Goal: Navigation & Orientation: Find specific page/section

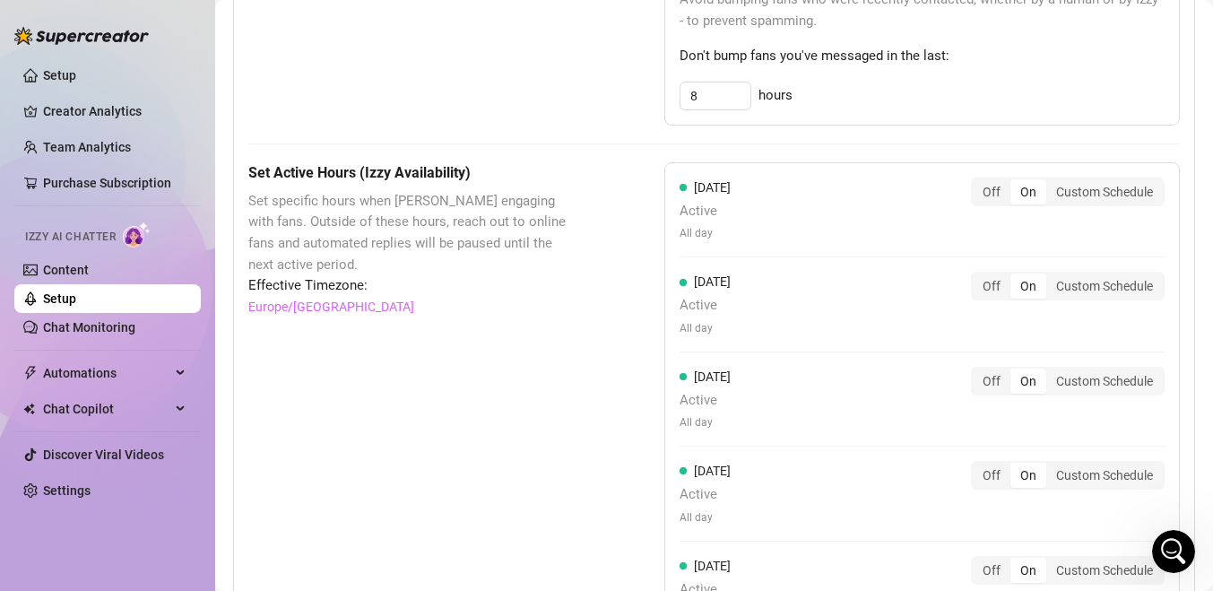
scroll to position [1163, 0]
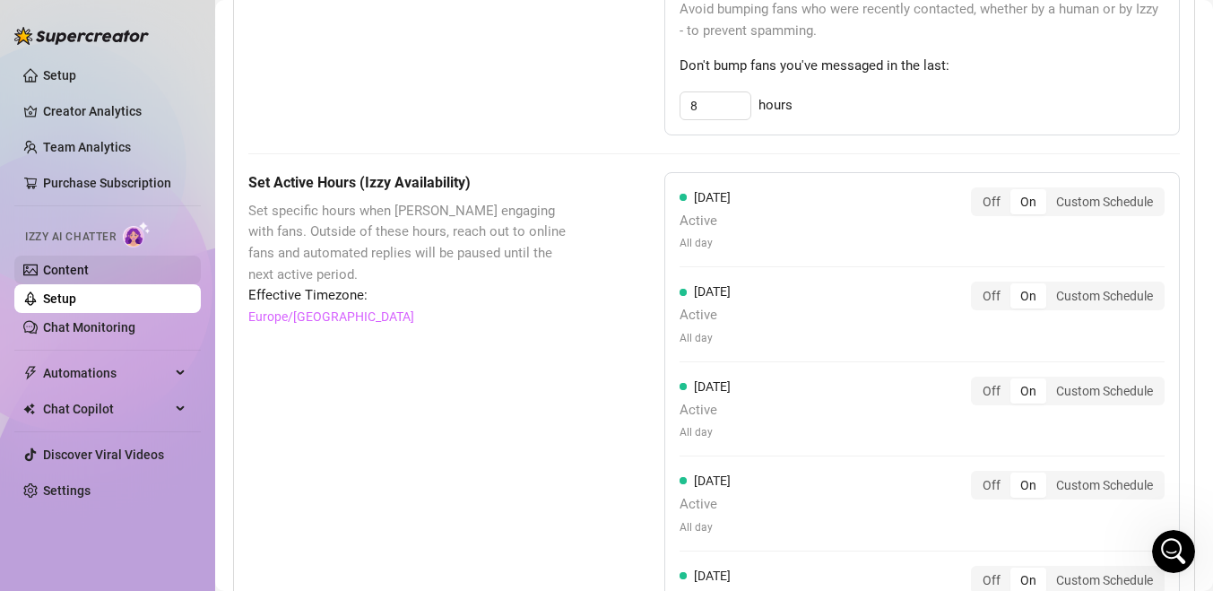
click at [89, 269] on link "Content" at bounding box center [66, 270] width 46 height 14
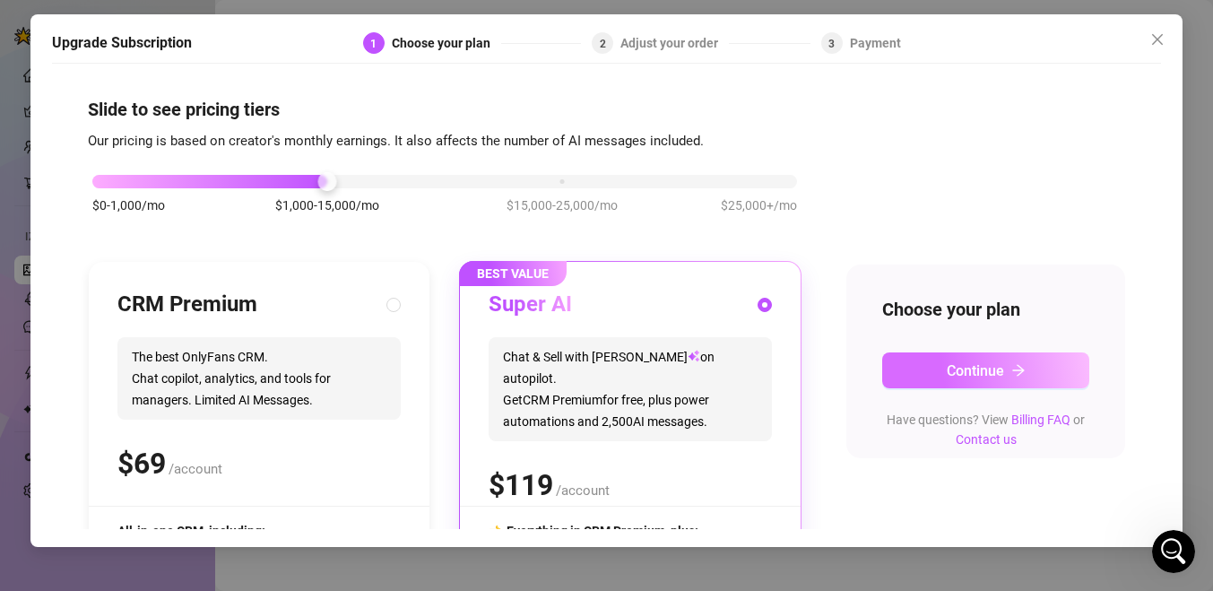
click at [900, 384] on button "Continue" at bounding box center [985, 370] width 207 height 36
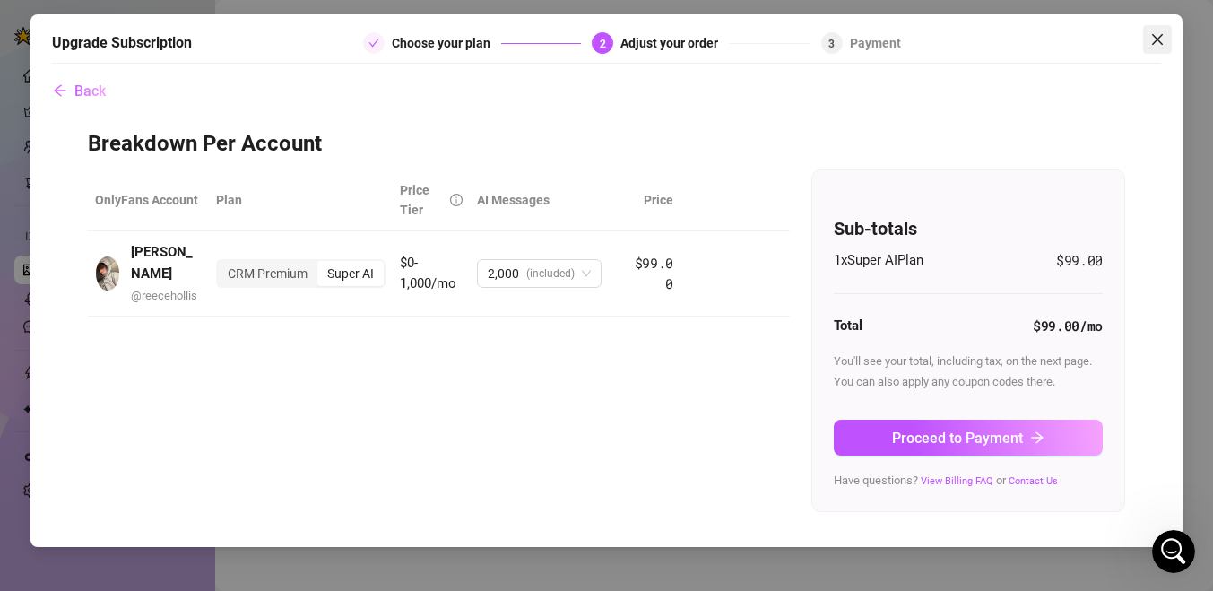
click at [1166, 41] on span "Close" at bounding box center [1157, 39] width 29 height 14
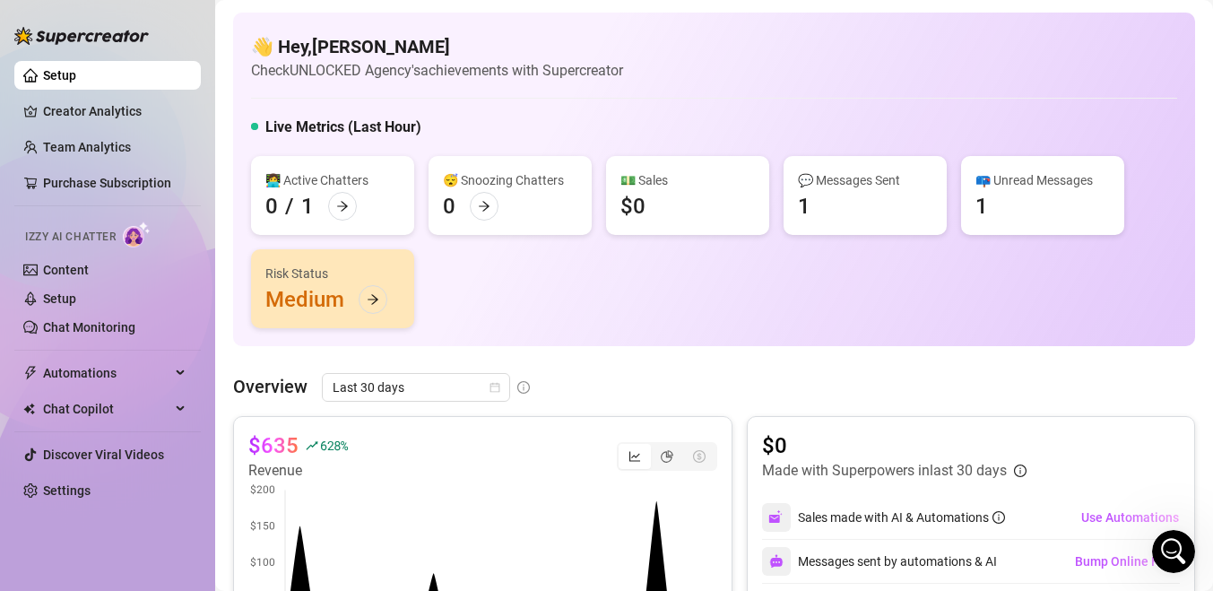
click at [289, 302] on div "Risk Status Medium" at bounding box center [332, 288] width 163 height 79
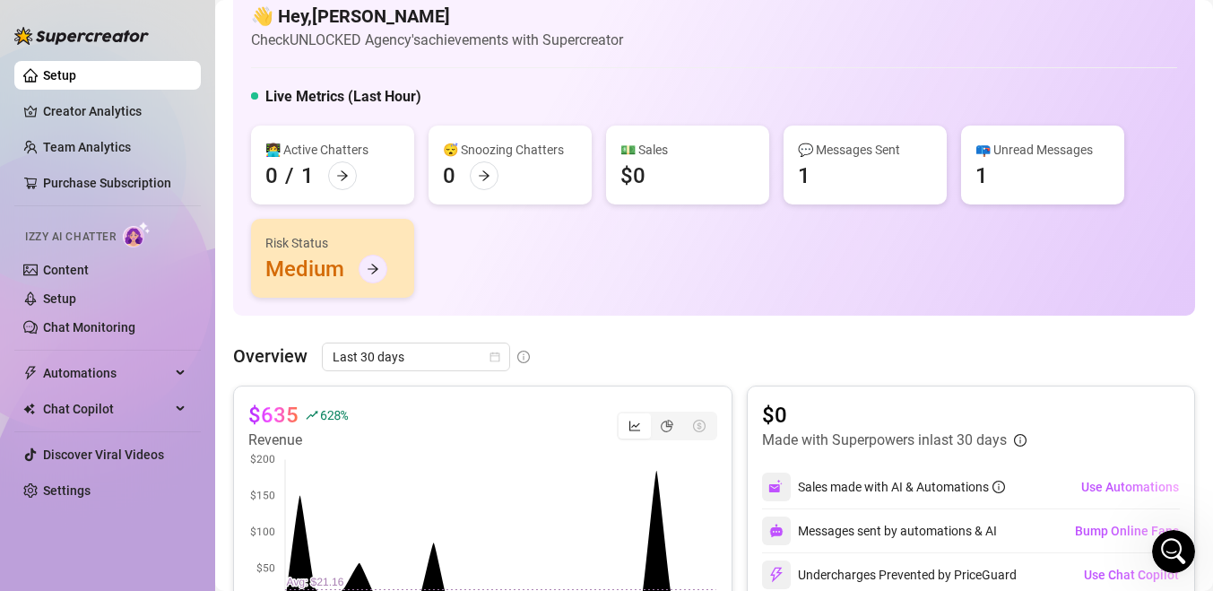
scroll to position [27, 0]
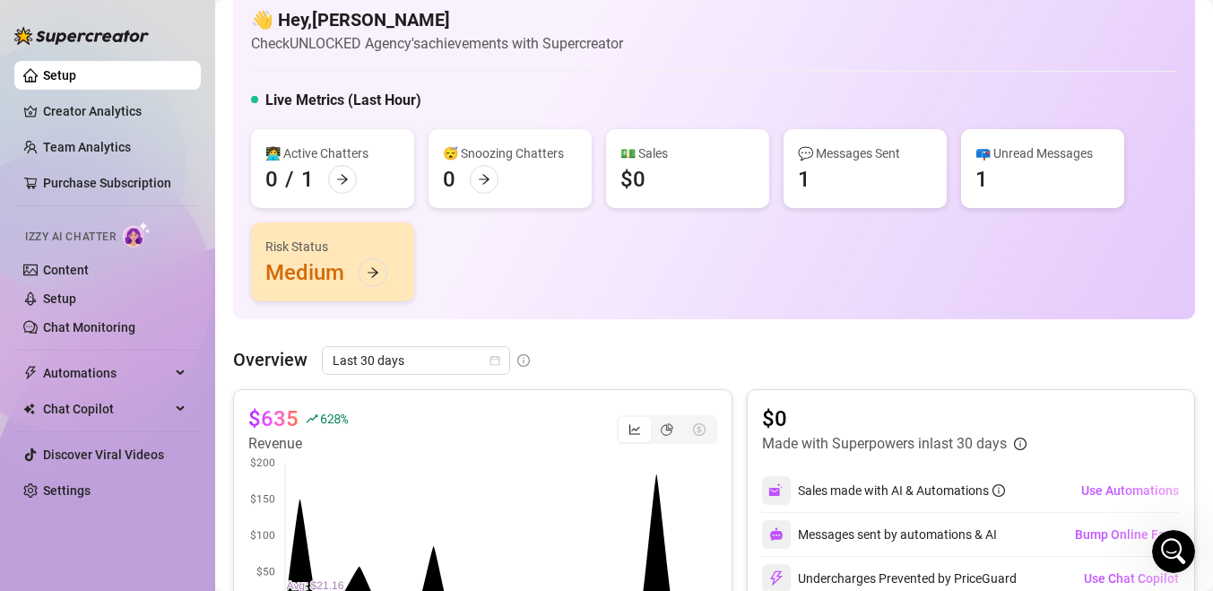
click at [709, 169] on div "💵 Sales $0" at bounding box center [687, 168] width 163 height 79
click at [636, 177] on div "$0" at bounding box center [632, 179] width 25 height 29
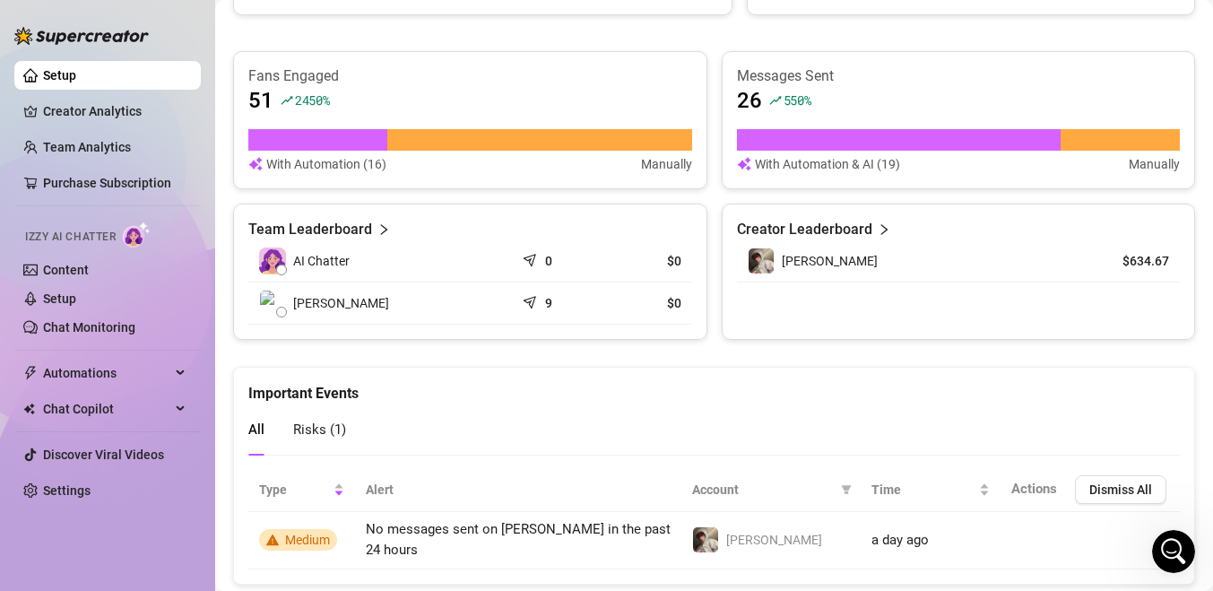
scroll to position [708, 0]
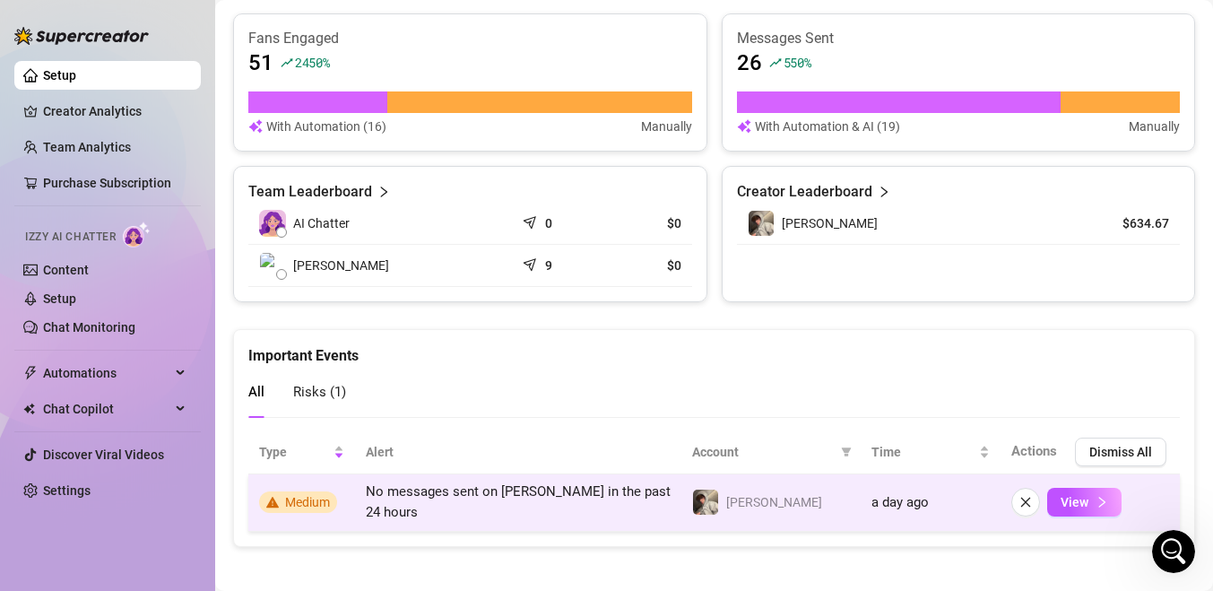
click at [316, 497] on span "Medium" at bounding box center [307, 502] width 45 height 14
click at [1068, 497] on span "View" at bounding box center [1074, 502] width 28 height 14
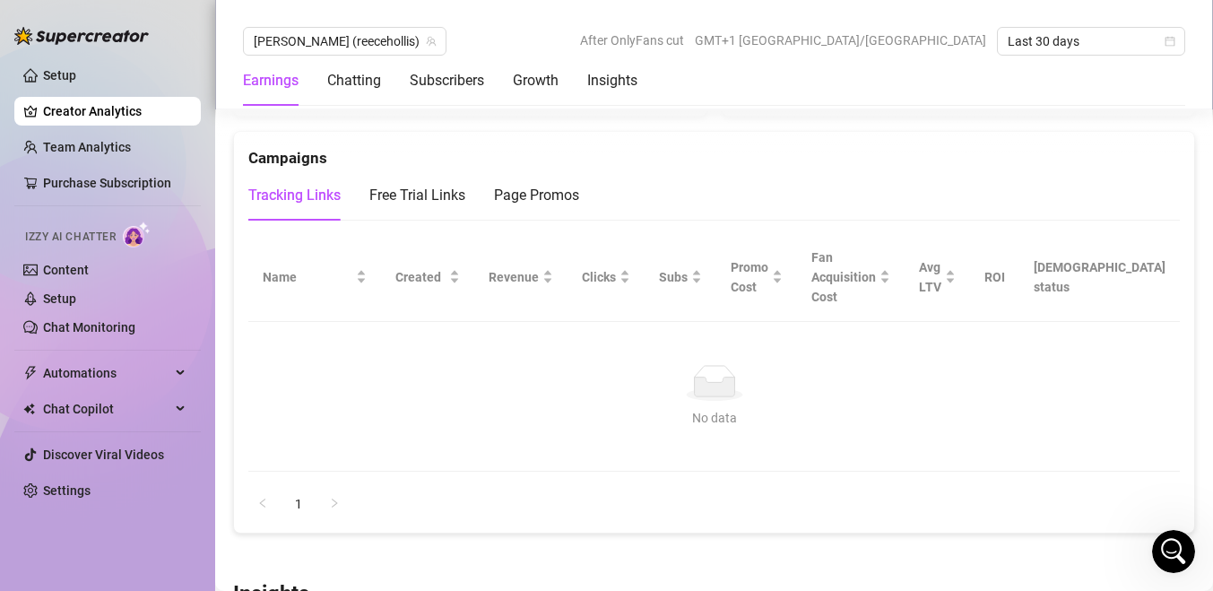
scroll to position [1952, 0]
click at [76, 300] on link "Setup" at bounding box center [59, 298] width 33 height 14
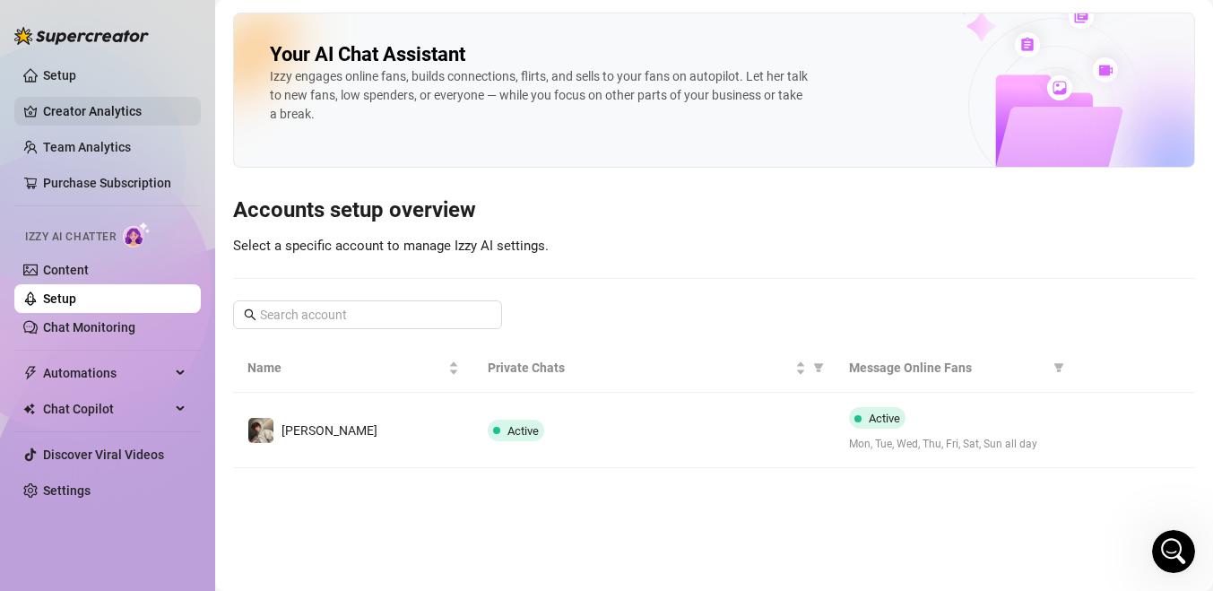
click at [51, 100] on link "Creator Analytics" at bounding box center [114, 111] width 143 height 29
